Goal: Entertainment & Leisure: Consume media (video, audio)

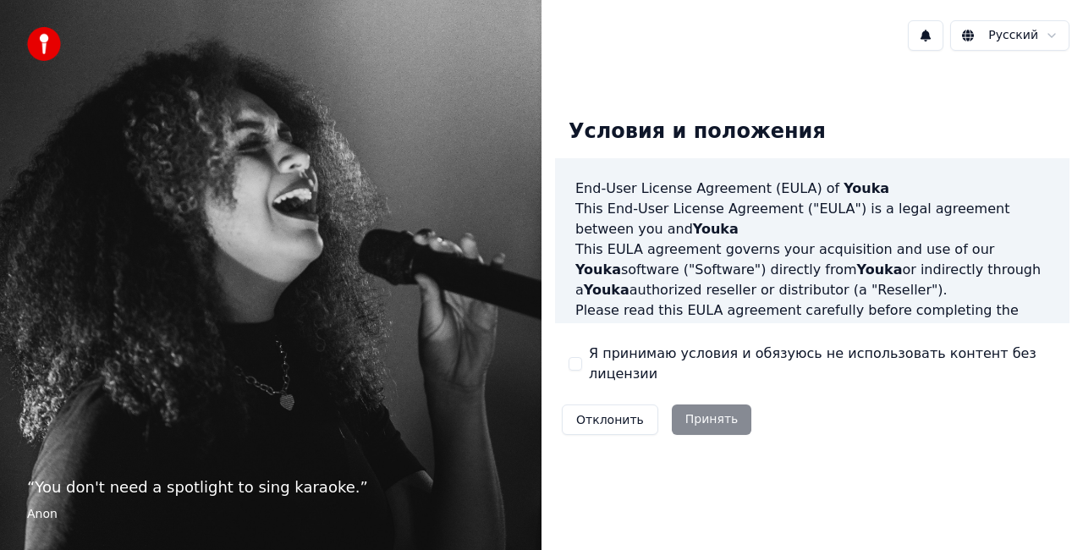
click at [579, 360] on button "Я принимаю условия и обязуюсь не использовать контент без лицензии" at bounding box center [576, 364] width 14 height 14
click at [700, 411] on button "Принять" at bounding box center [712, 419] width 80 height 30
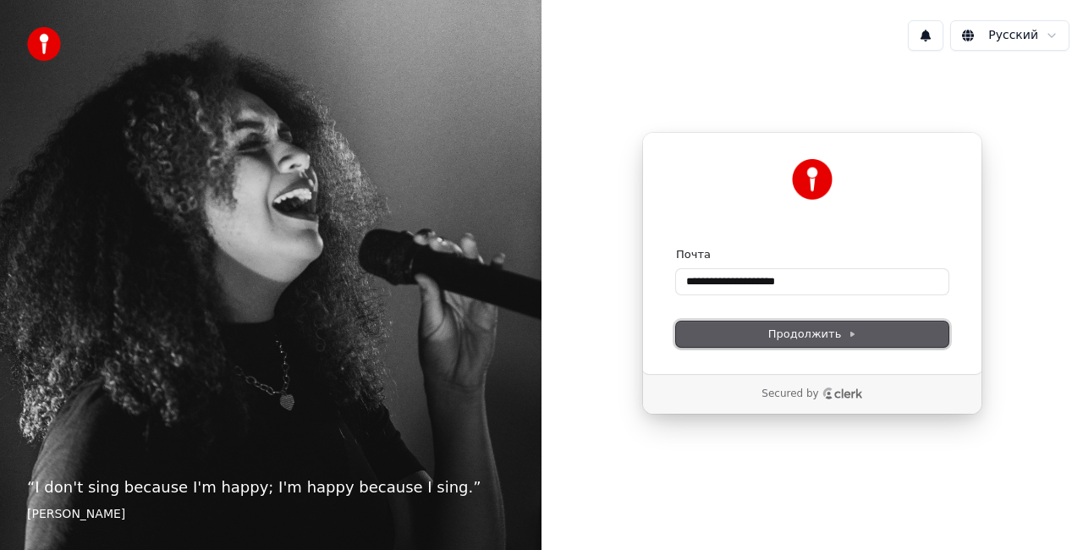
click at [805, 336] on span "Продолжить" at bounding box center [812, 334] width 89 height 15
type input "**********"
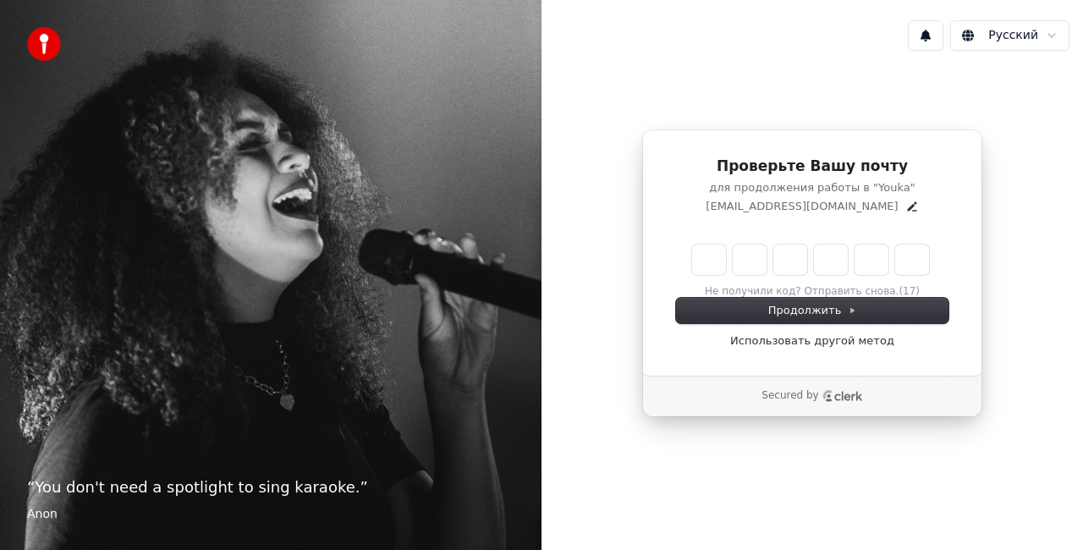
type input "*"
type input "**"
type input "*"
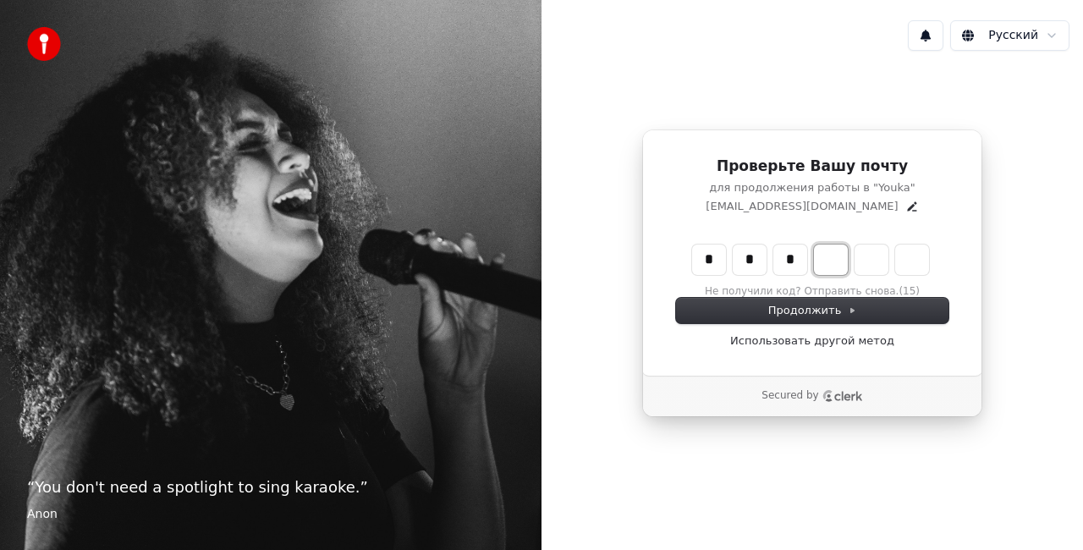
type input "***"
type input "*"
type input "****"
type input "*"
type input "*****"
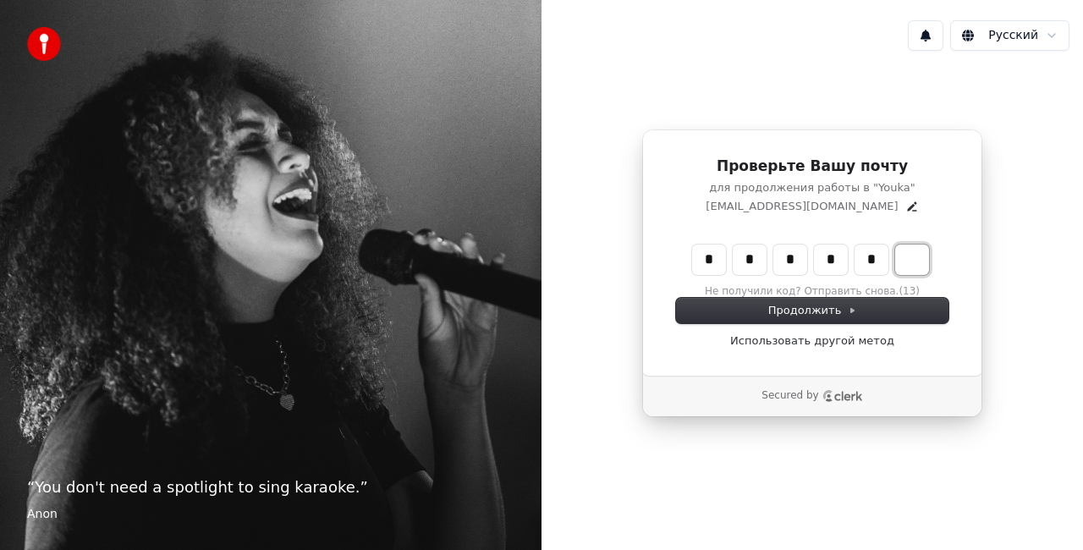
type input "*"
type input "******"
type input "*"
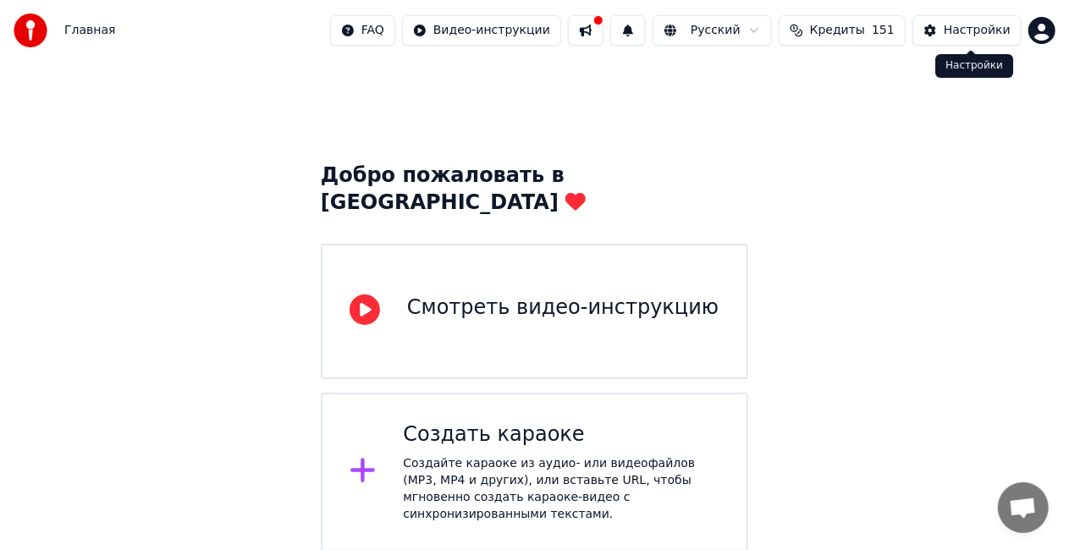
click at [953, 29] on div "Настройки" at bounding box center [976, 30] width 67 height 17
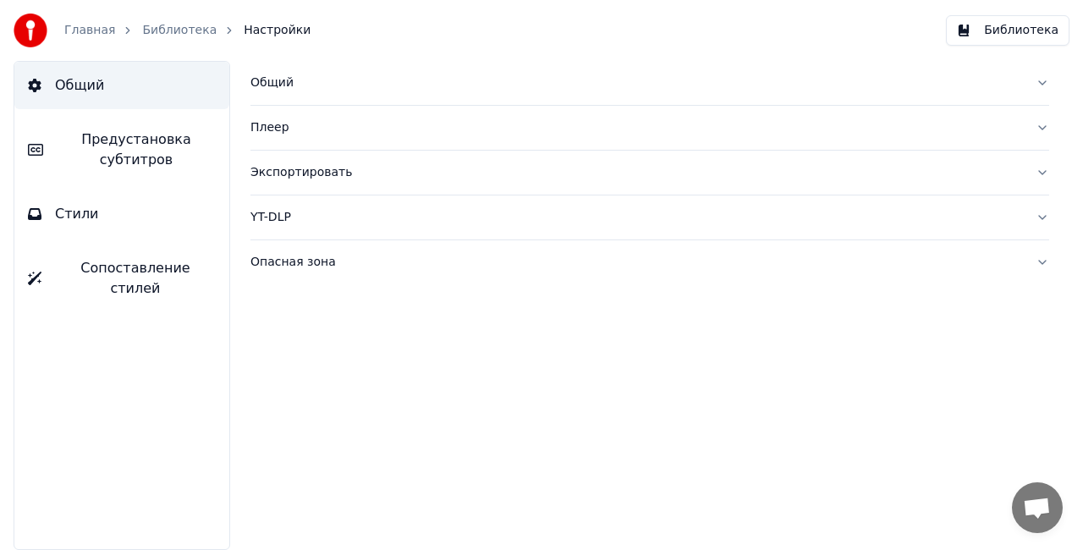
click at [279, 83] on div "Общий" at bounding box center [636, 82] width 772 height 17
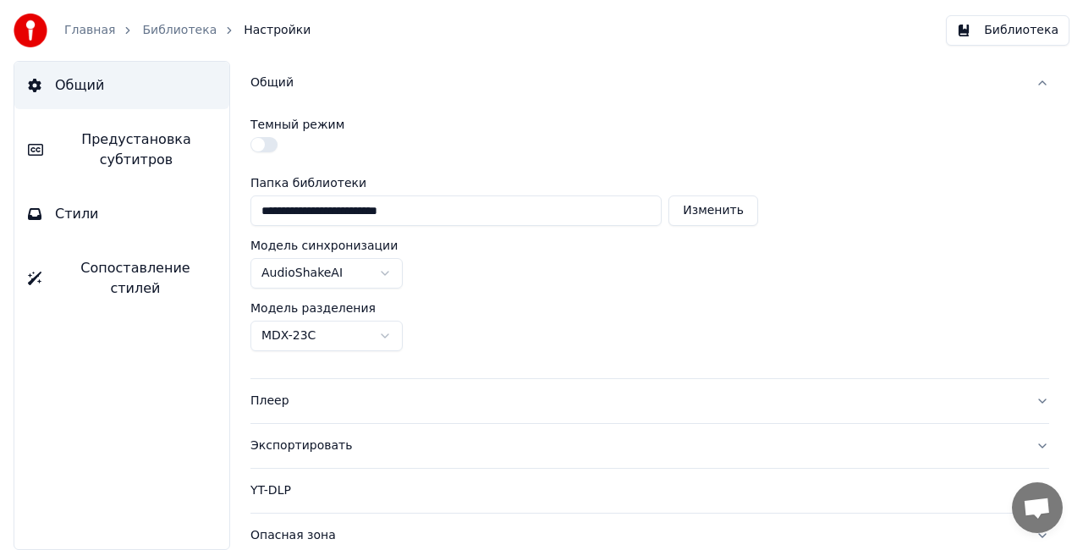
click at [695, 222] on button "Изменить" at bounding box center [713, 210] width 90 height 30
type input "**********"
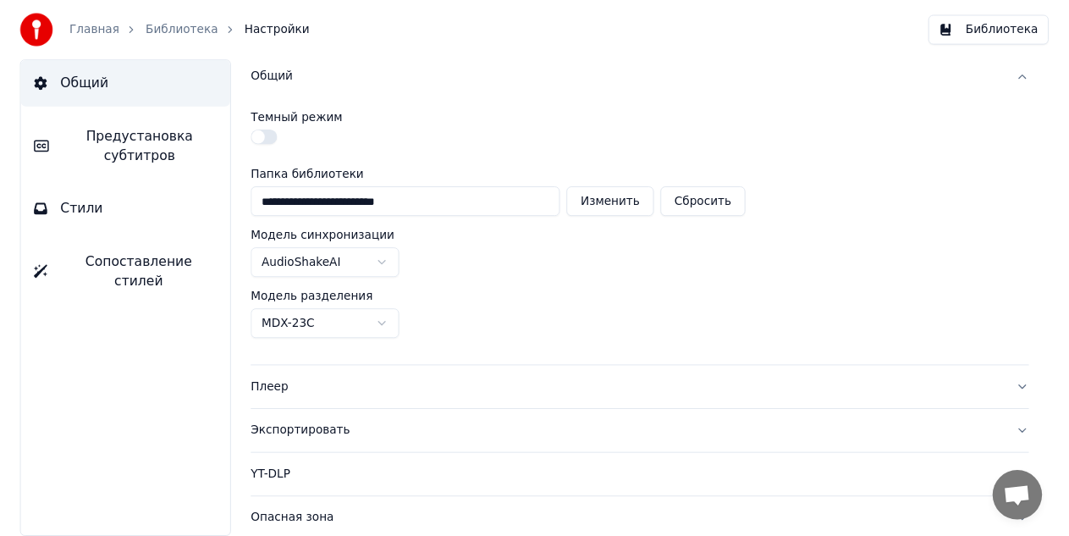
scroll to position [5, 0]
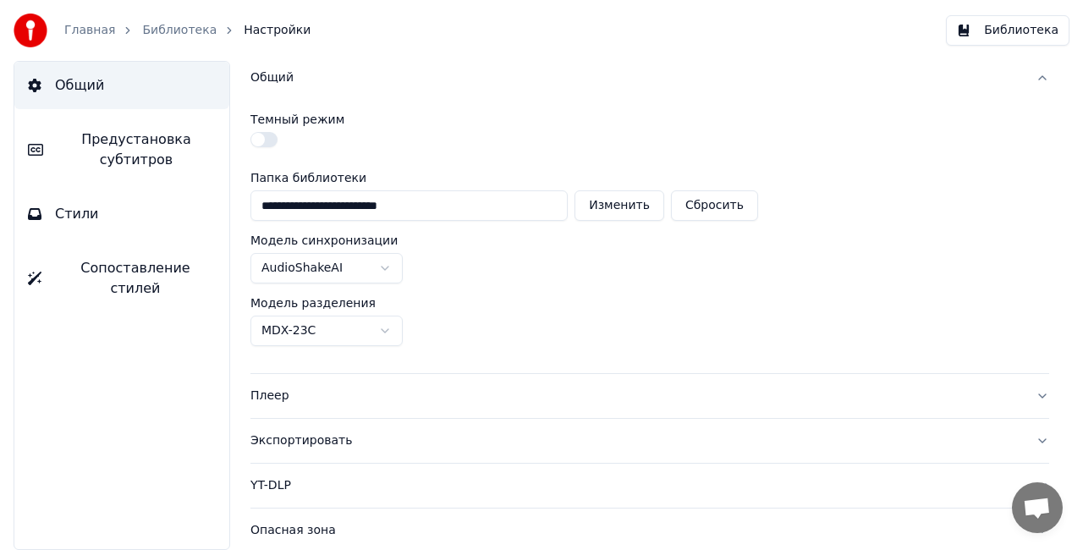
click at [87, 36] on link "Главная" at bounding box center [89, 30] width 51 height 17
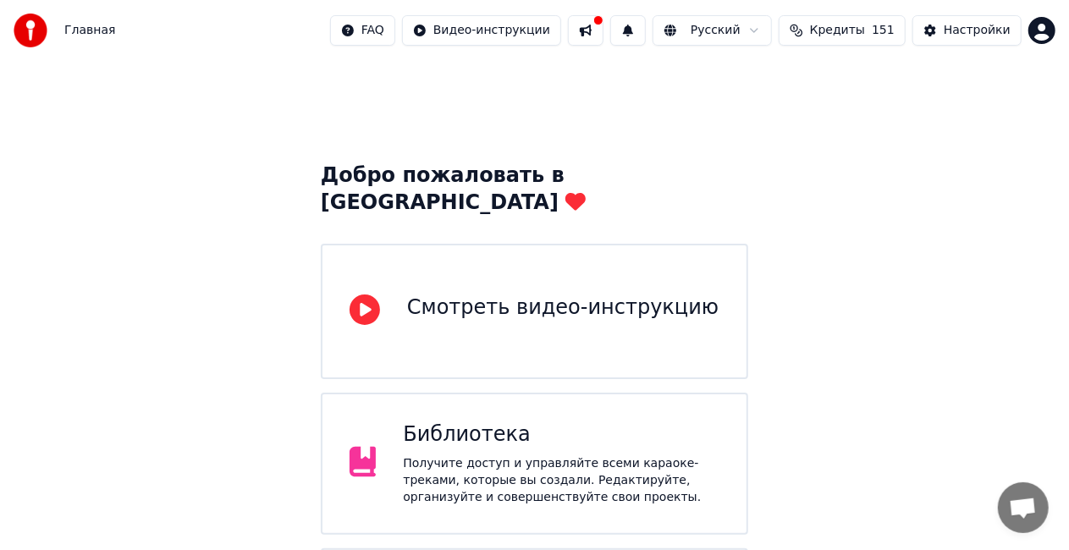
click at [470, 421] on div "Библиотека" at bounding box center [561, 434] width 316 height 27
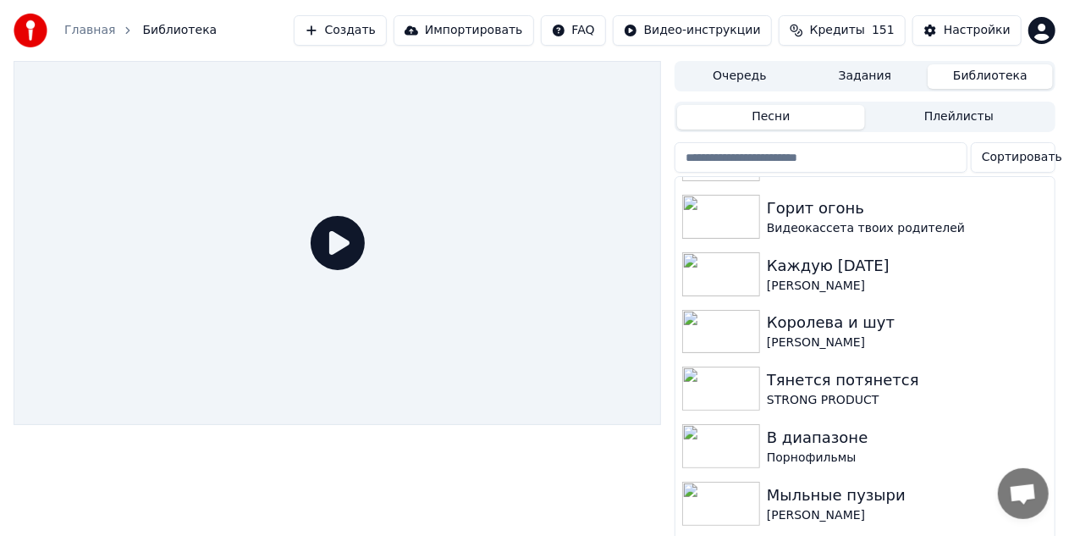
scroll to position [2808, 0]
click at [486, 39] on button "Импортировать" at bounding box center [463, 30] width 140 height 30
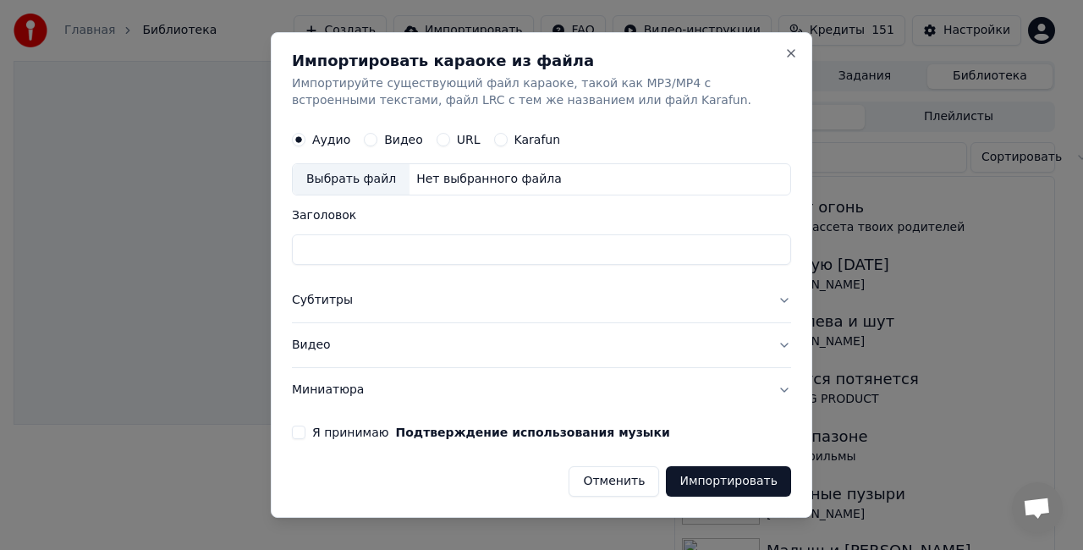
click at [596, 484] on button "Отменить" at bounding box center [614, 481] width 91 height 30
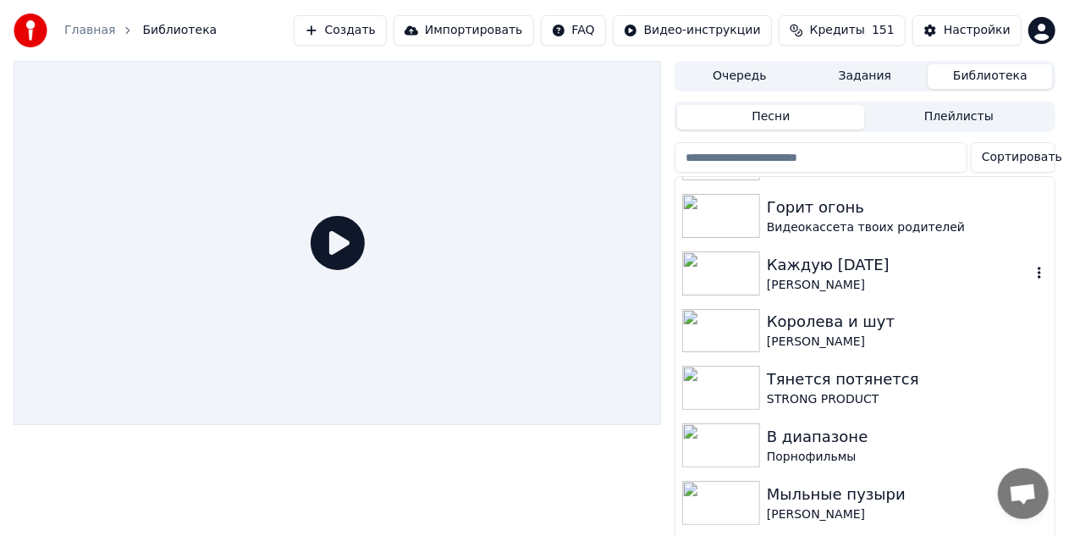
click at [850, 264] on div "Каждую пятницу" at bounding box center [899, 265] width 264 height 24
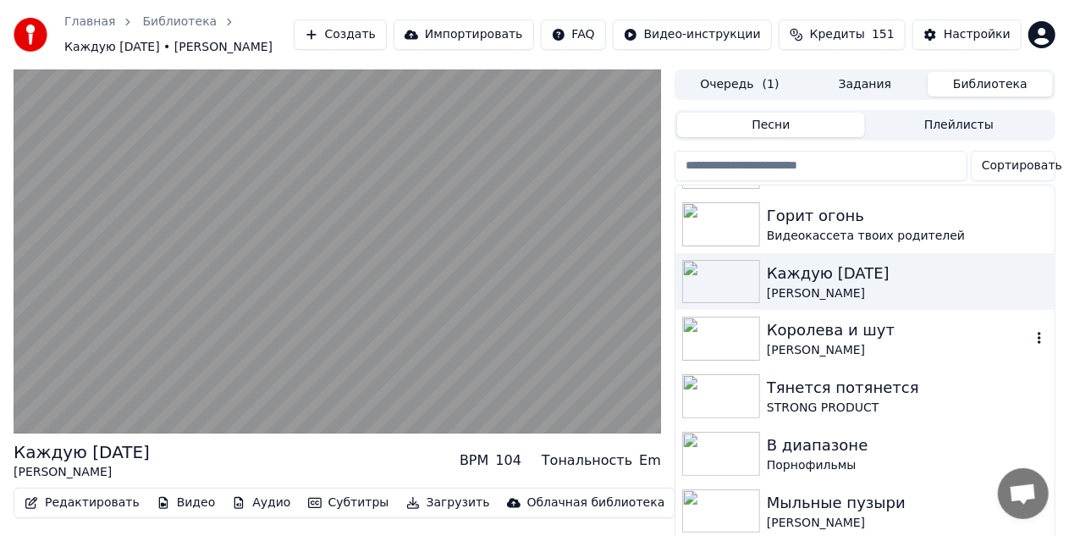
click at [787, 330] on div "Королева и шут" at bounding box center [899, 330] width 264 height 24
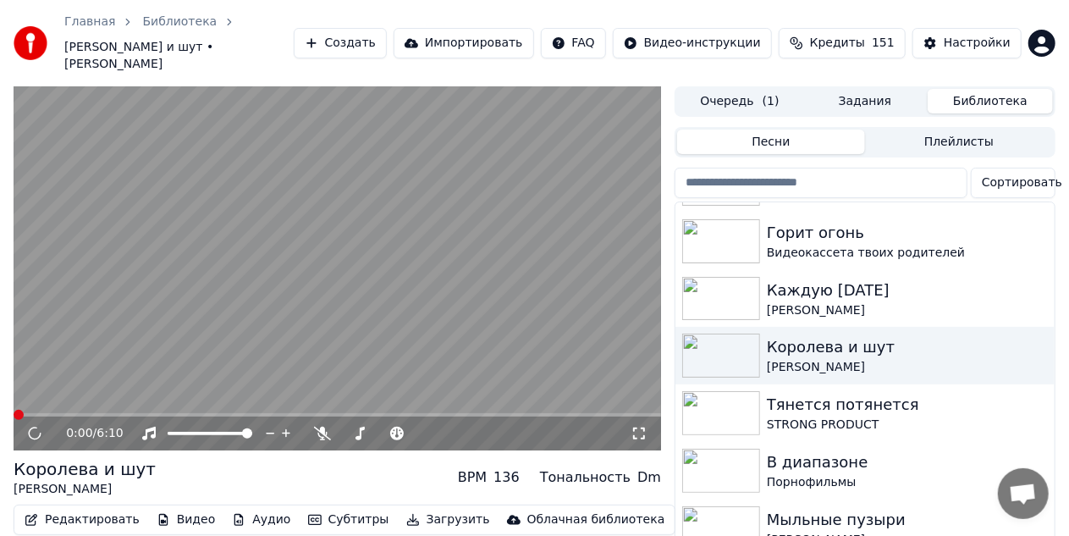
click at [345, 457] on div "Королева и шут Константин Сапрыкин BPM 136 Тональность Dm" at bounding box center [337, 477] width 647 height 41
click at [787, 450] on div "В диапазоне" at bounding box center [899, 462] width 264 height 24
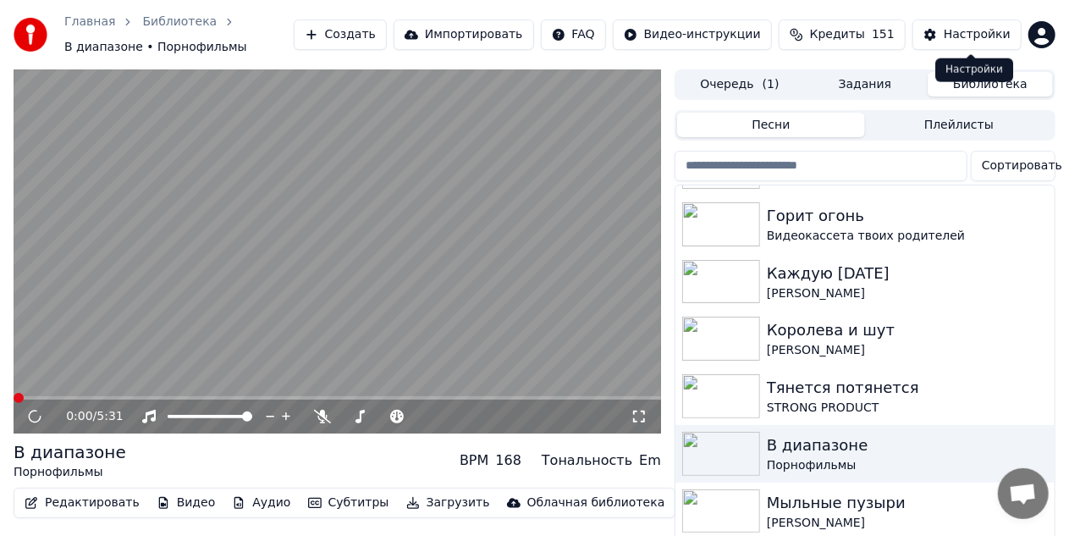
click at [961, 41] on div "Настройки" at bounding box center [976, 34] width 67 height 17
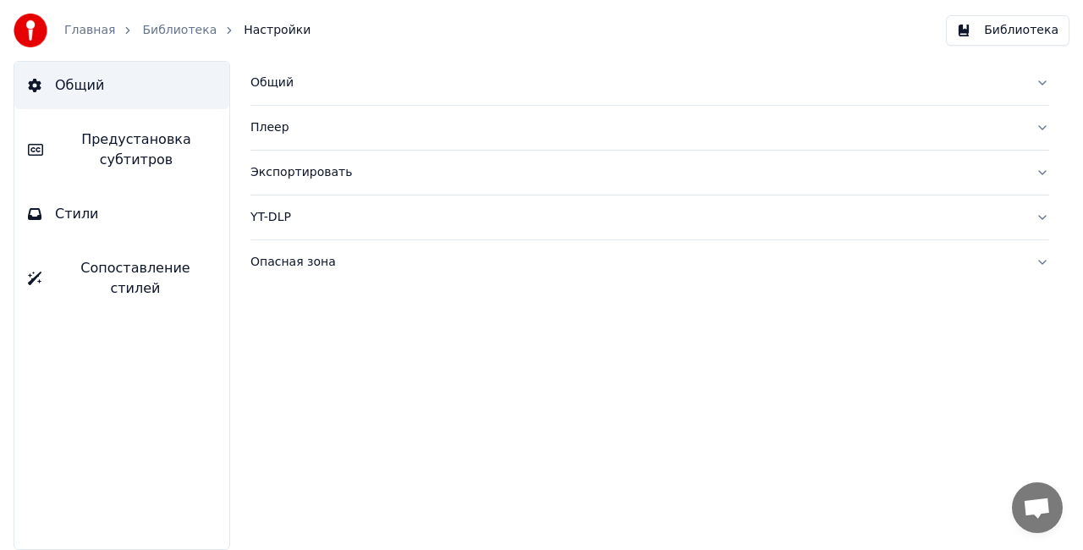
click at [311, 261] on div "Опасная зона" at bounding box center [636, 262] width 772 height 17
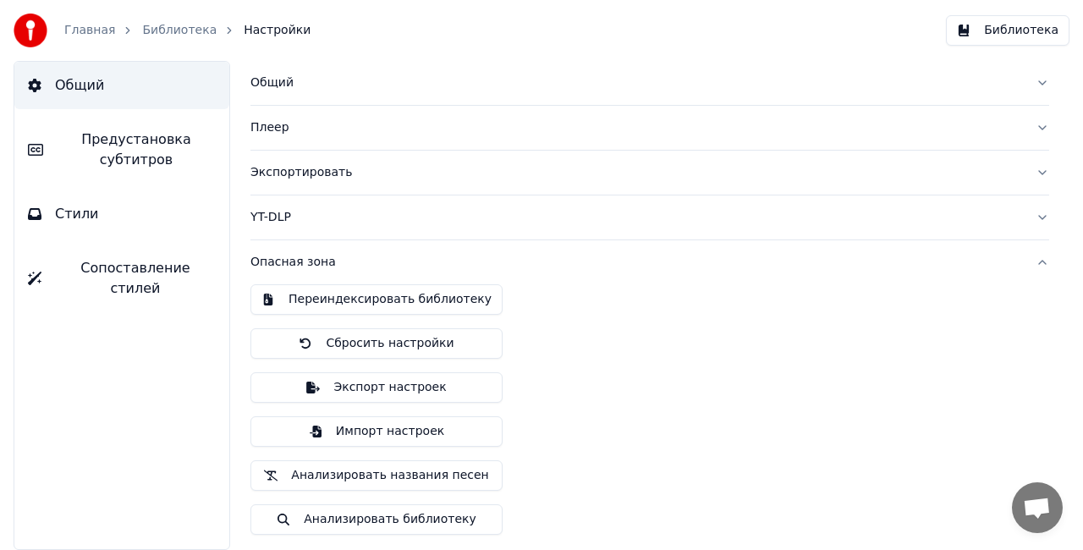
click at [340, 298] on button "Переиндексировать библиотеку" at bounding box center [376, 299] width 252 height 30
click at [80, 23] on link "Главная" at bounding box center [89, 30] width 51 height 17
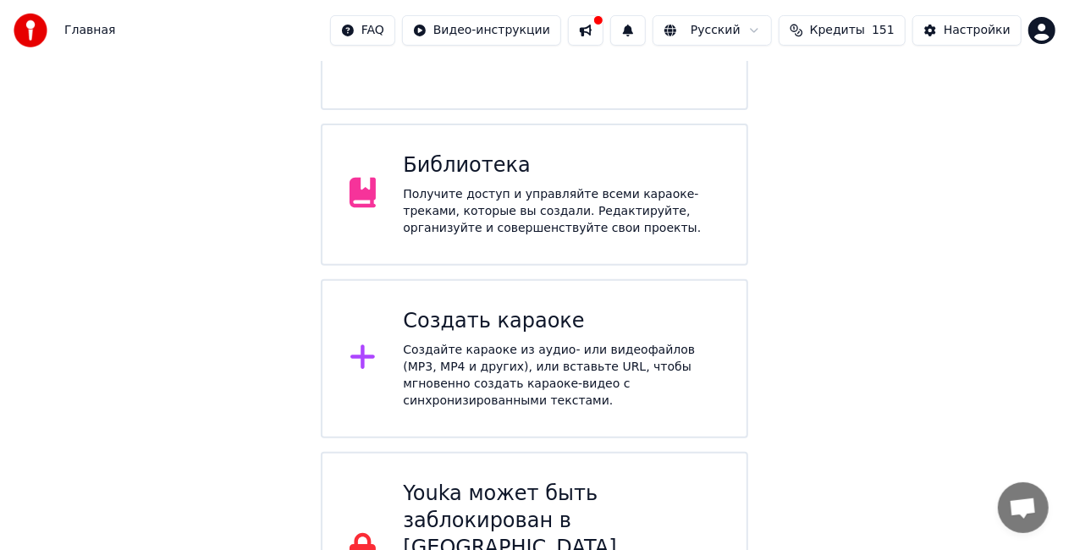
scroll to position [279, 0]
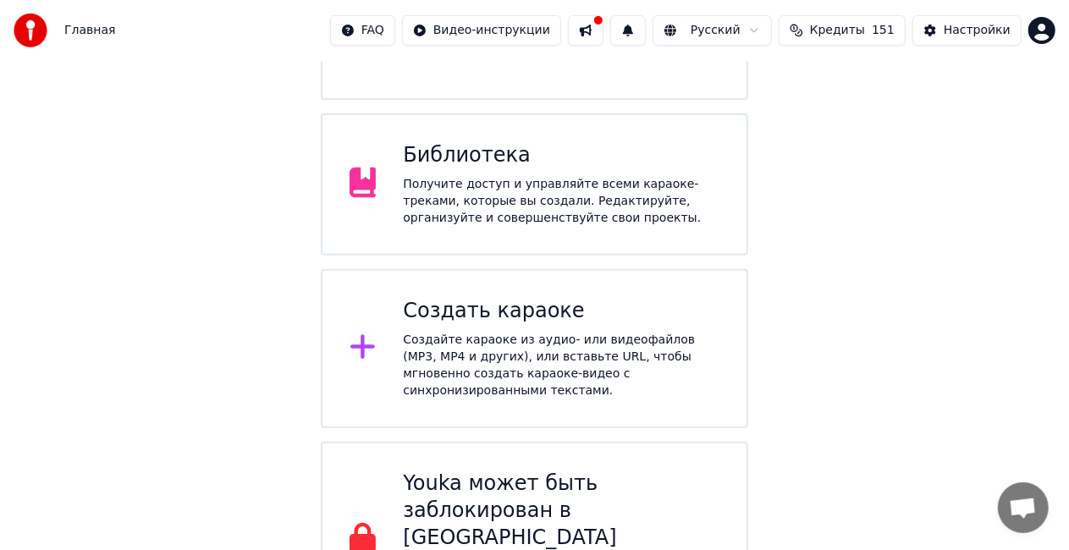
click at [405, 176] on div "Получите доступ и управляйте всеми караоке-треками, которые вы создали. Редакти…" at bounding box center [561, 201] width 316 height 51
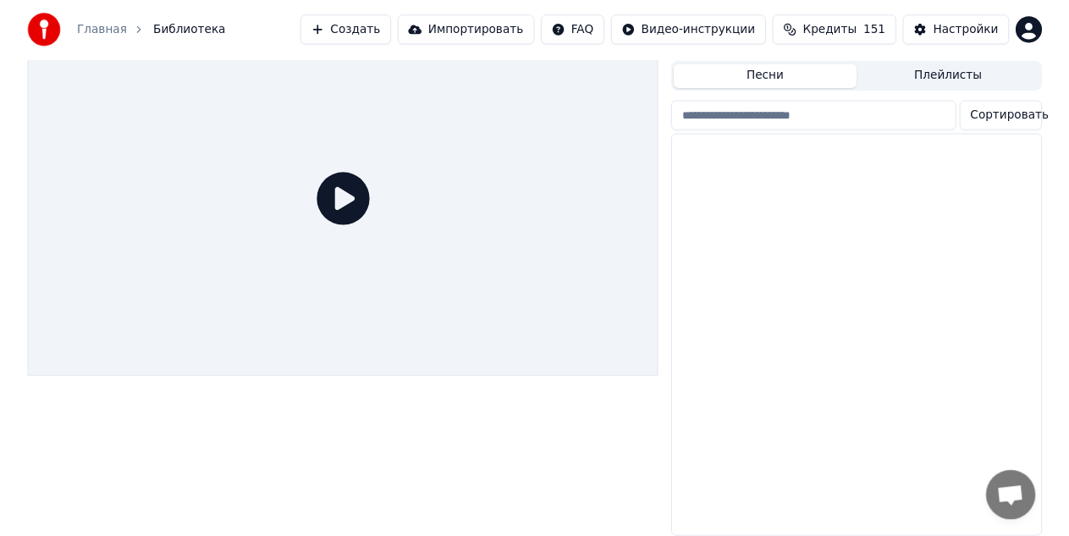
scroll to position [52, 0]
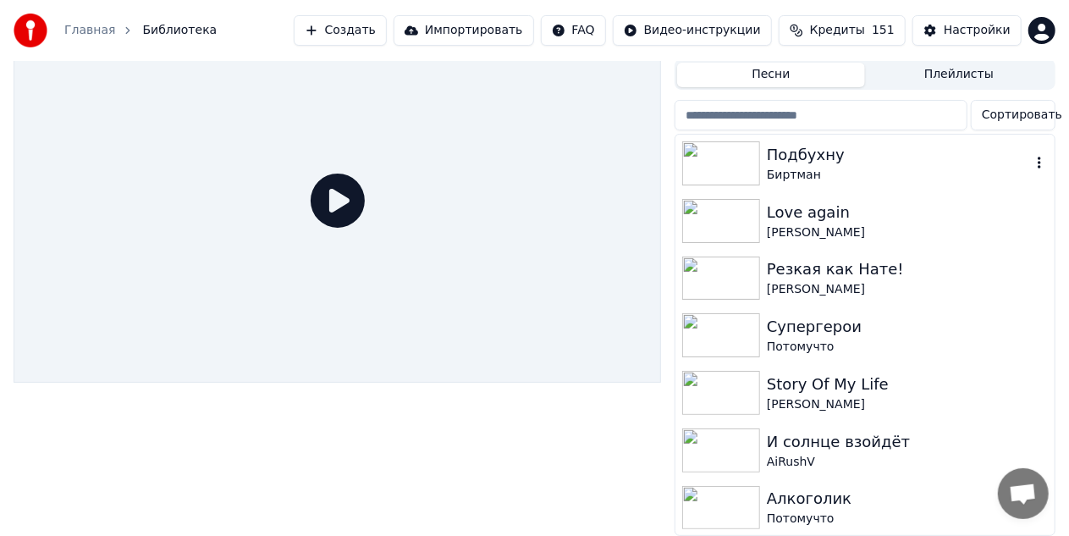
click at [782, 143] on div "Подбухну" at bounding box center [899, 155] width 264 height 24
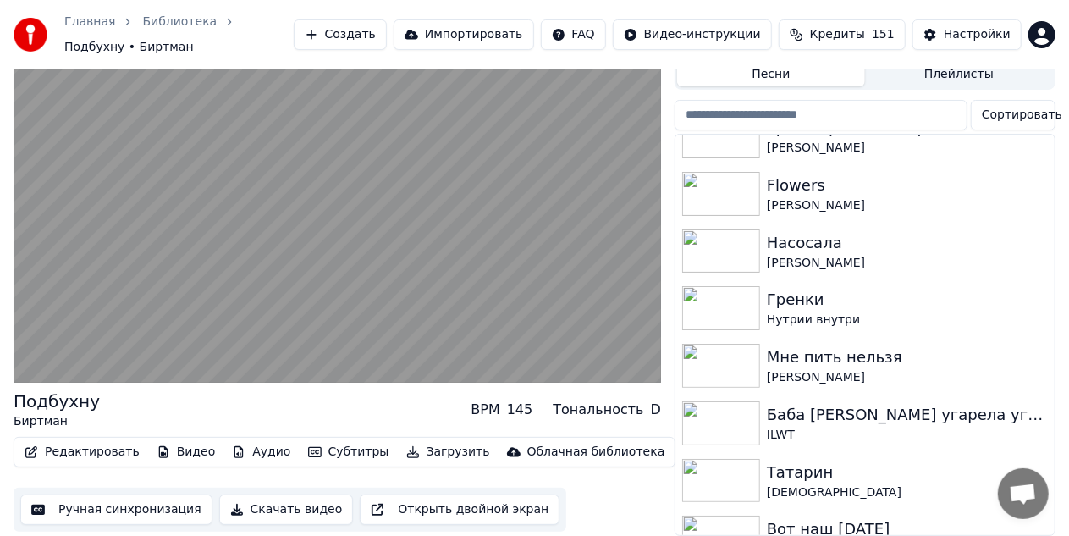
scroll to position [508, 0]
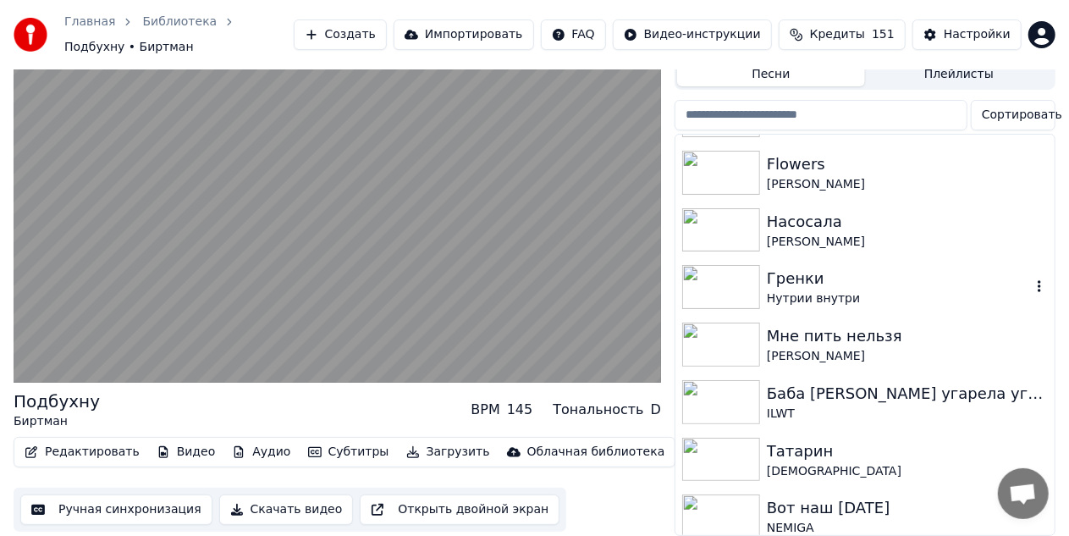
click at [827, 276] on div "Гренки" at bounding box center [899, 279] width 264 height 24
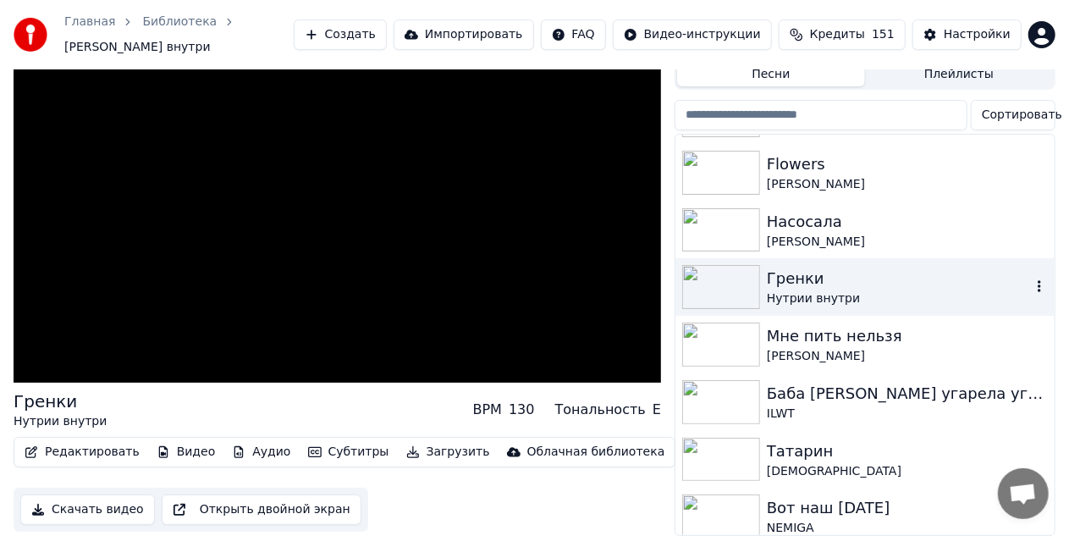
scroll to position [61, 0]
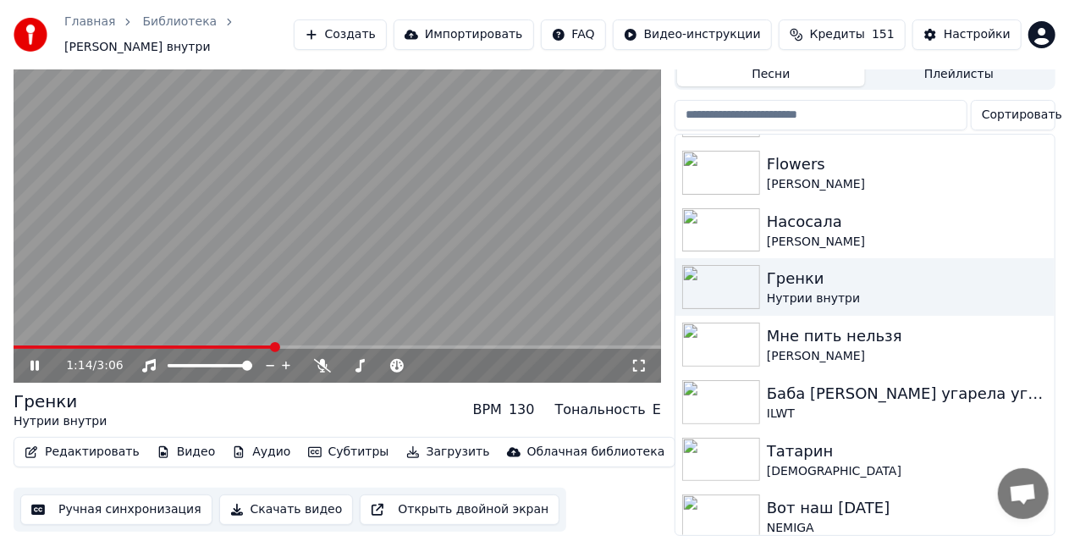
click at [359, 132] on video at bounding box center [337, 201] width 647 height 364
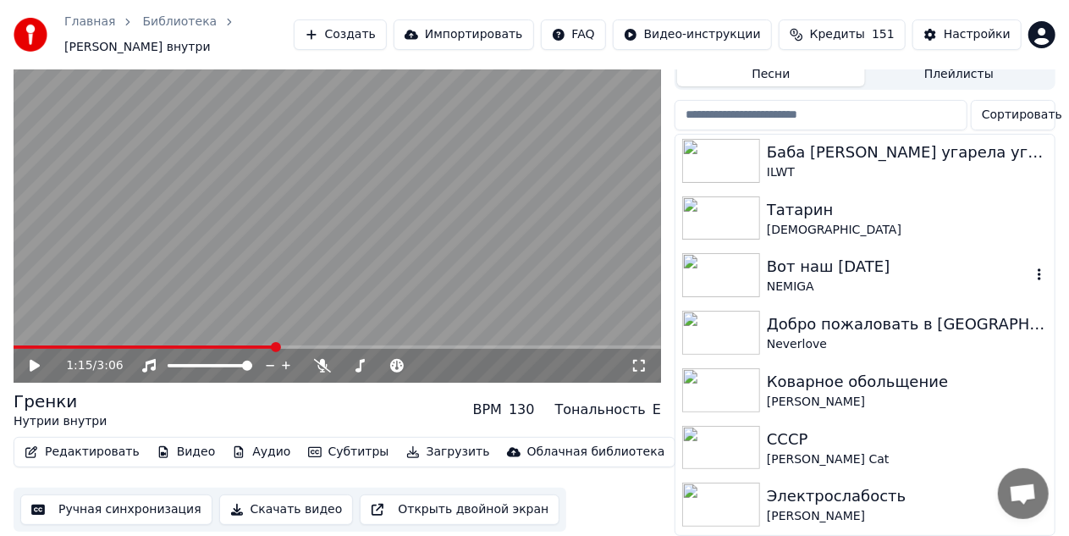
scroll to position [761, 0]
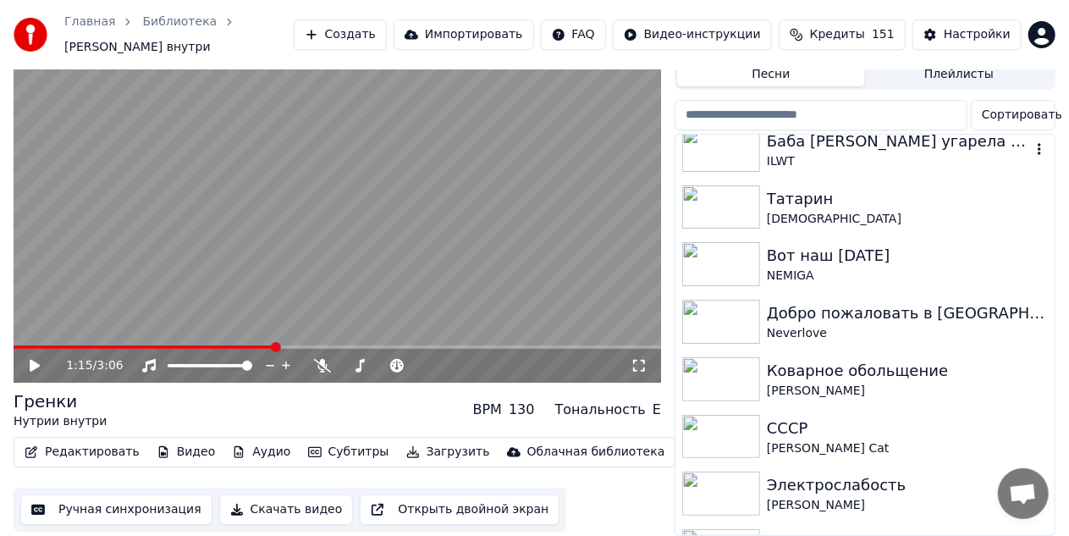
click at [793, 129] on div "Баба Валя угарела угари и ты" at bounding box center [899, 141] width 264 height 24
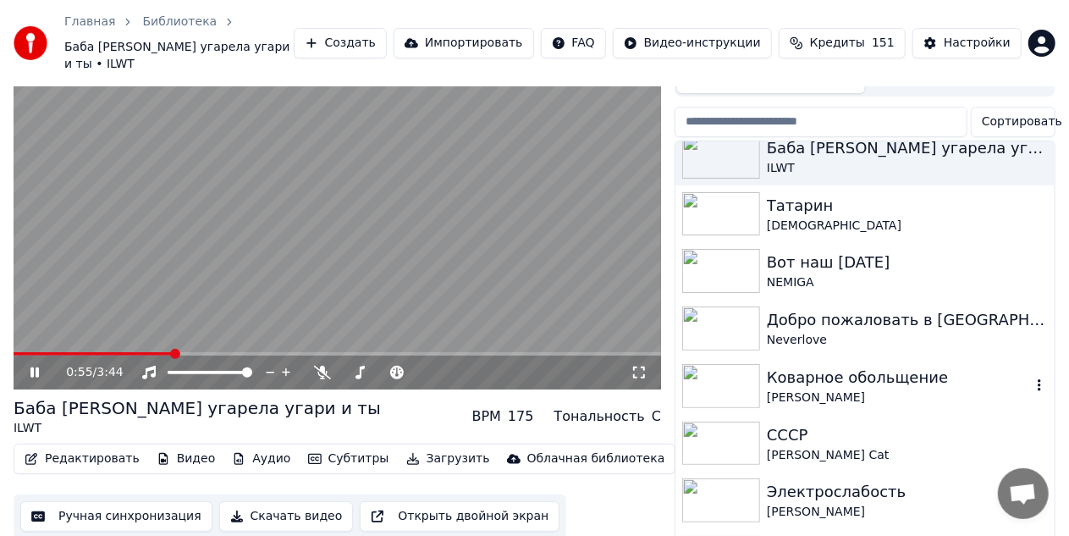
click at [888, 367] on div "Коварное обольщение" at bounding box center [899, 378] width 264 height 24
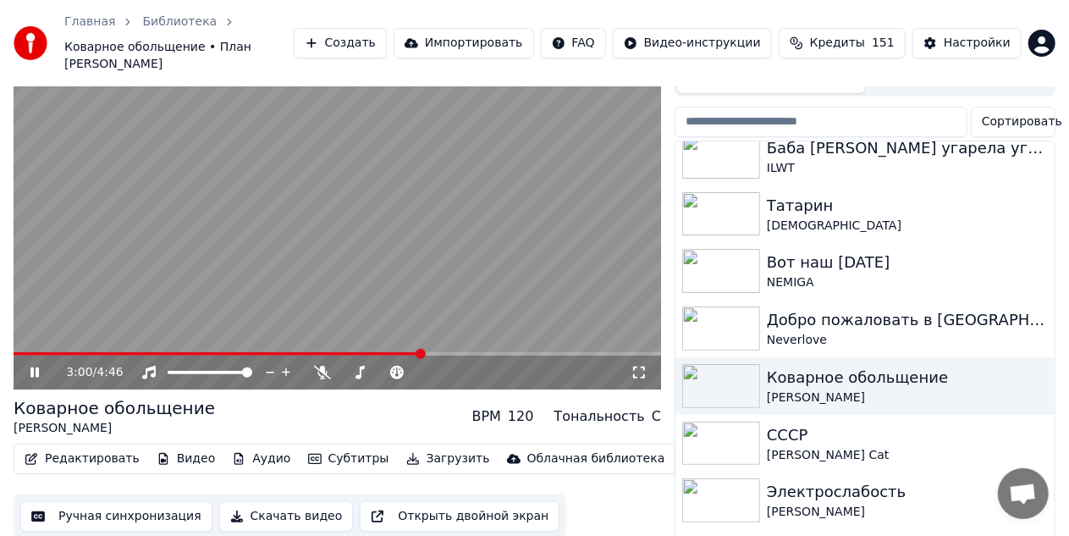
click at [438, 199] on video at bounding box center [337, 207] width 647 height 364
